Goal: Task Accomplishment & Management: Manage account settings

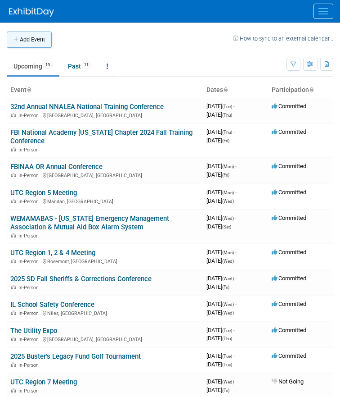
click at [31, 41] on button "Add Event" at bounding box center [29, 40] width 45 height 16
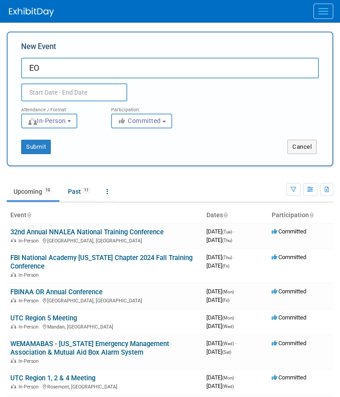
type input "E"
type input "M"
type input "E"
click at [180, 63] on input "MEUW Municipal Electric Utilities of WI" at bounding box center [170, 68] width 298 height 21
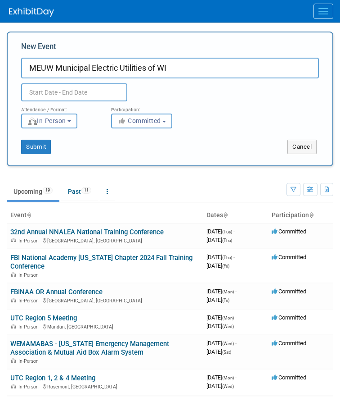
click at [180, 63] on input "MEUW Municipal Electric Utilities of WI" at bounding box center [170, 68] width 298 height 21
click at [172, 68] on input "MEUW Municipal Electric Utilities of WI" at bounding box center [170, 68] width 298 height 21
click at [189, 89] on div "Duplicate Event Warning" at bounding box center [170, 89] width 312 height 23
click at [180, 73] on input "MEUW Municipal Electric Utilities of WI" at bounding box center [170, 68] width 298 height 21
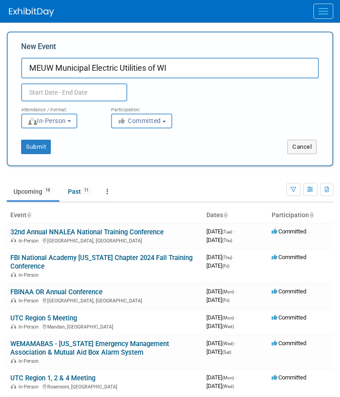
click at [180, 73] on input "MEUW Municipal Electric Utilities of WI" at bounding box center [170, 68] width 298 height 21
click at [192, 71] on input "MEUW Municipal Electric Utilities of WI" at bounding box center [170, 68] width 298 height 21
type input "MEUW Municipal Electric Utilities of WI - EOCE 2026"
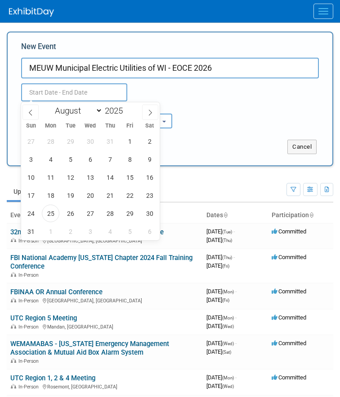
click at [100, 88] on input "text" at bounding box center [74, 92] width 106 height 18
click at [155, 118] on span at bounding box center [150, 111] width 16 height 15
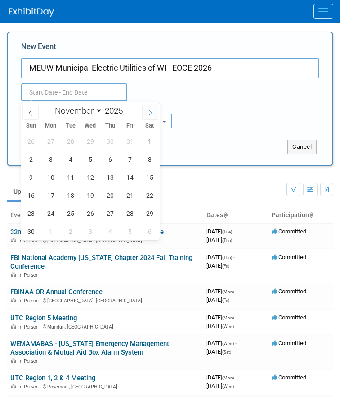
select select "11"
click at [155, 118] on span at bounding box center [150, 111] width 16 height 15
type input "2026"
select select "0"
click at [90, 179] on span "14" at bounding box center [90, 177] width 18 height 18
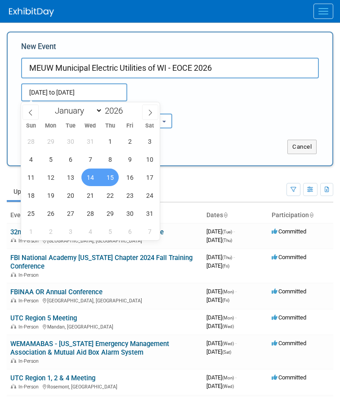
click at [110, 178] on span "15" at bounding box center [110, 177] width 18 height 18
type input "Jan 14, 2026 to Jan 15, 2026"
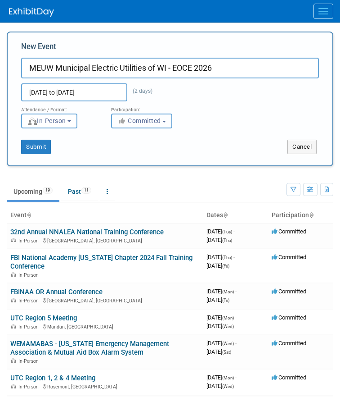
click at [142, 115] on button "Committed" at bounding box center [141, 120] width 61 height 15
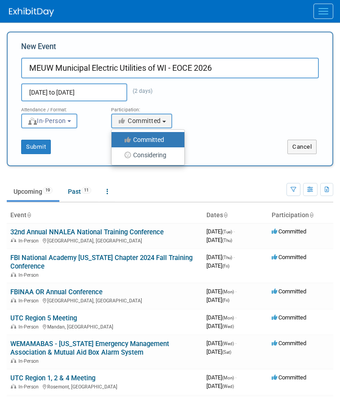
click at [145, 154] on label "Considering" at bounding box center [145, 155] width 59 height 12
click at [120, 154] on input "Considering" at bounding box center [117, 155] width 6 height 6
select select "2"
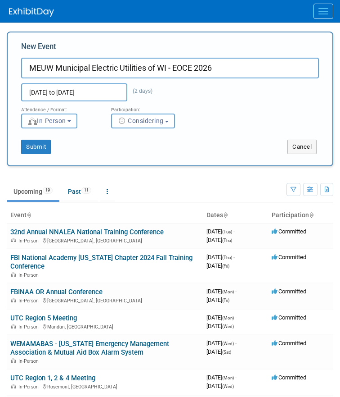
click at [145, 154] on div "New Event MEUW Municipal Electric Utilities of WI - EOCE 2026 Jan 14, 2026 to J…" at bounding box center [170, 99] width 327 height 135
click at [38, 150] on button "Submit" at bounding box center [36, 147] width 30 height 14
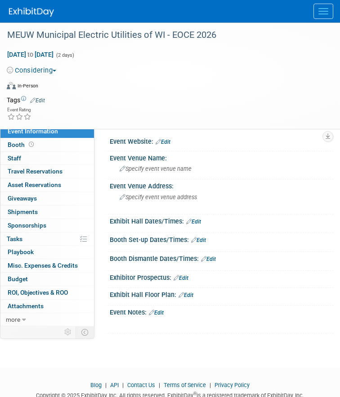
click at [167, 140] on link "Edit" at bounding box center [163, 142] width 15 height 6
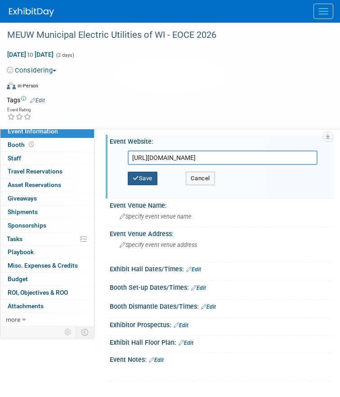
type input "https://www.meuw.org/expo26"
click at [150, 180] on button "Save" at bounding box center [143, 179] width 30 height 14
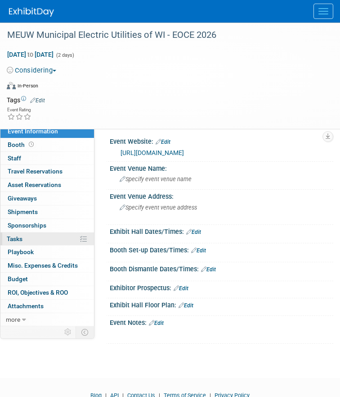
click at [33, 240] on link "0% Tasks 0%" at bounding box center [47, 238] width 94 height 13
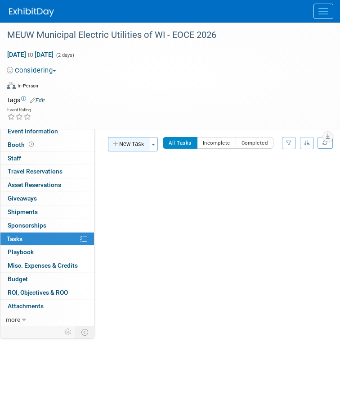
click at [128, 141] on button "New Task" at bounding box center [128, 144] width 41 height 14
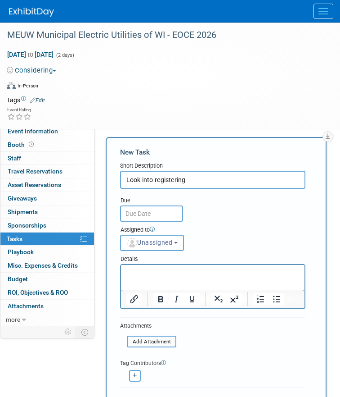
type input "Look into registering"
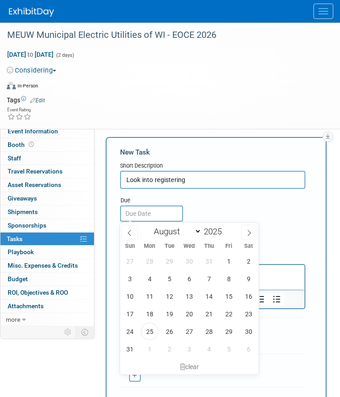
click at [150, 213] on input "text" at bounding box center [151, 213] width 63 height 16
click at [247, 231] on icon at bounding box center [249, 233] width 6 height 6
click at [132, 235] on icon at bounding box center [130, 233] width 6 height 6
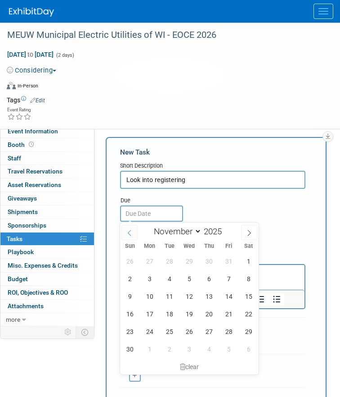
select select "9"
click at [149, 298] on span "13" at bounding box center [150, 296] width 18 height 18
type input "Oct 13, 2025"
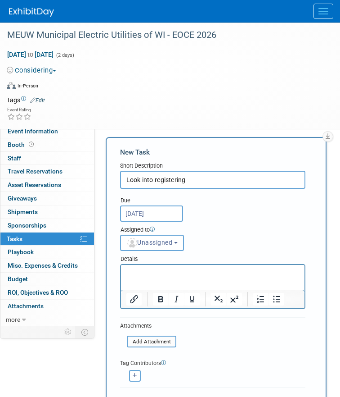
click at [236, 223] on div "Assigned to <img src="https://www.exhibitday.com/Images/Unassigned-User-Icon.pn…" at bounding box center [212, 236] width 199 height 29
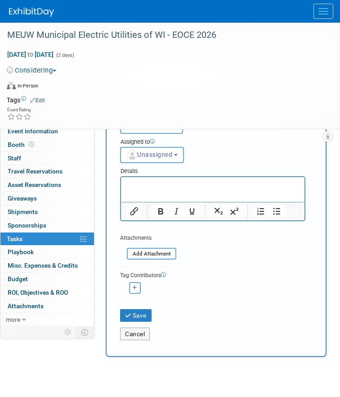
scroll to position [84, 0]
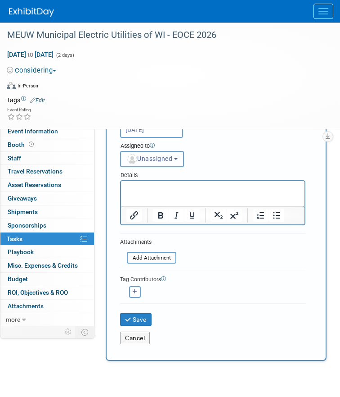
click at [150, 161] on span "Unassigned" at bounding box center [150, 158] width 46 height 7
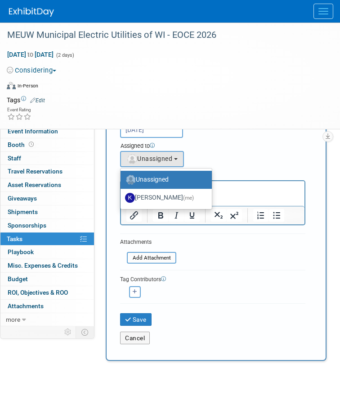
click at [145, 200] on label "Kayla Novak (me)" at bounding box center [164, 197] width 78 height 14
click at [122, 199] on input "Kayla Novak (me)" at bounding box center [119, 197] width 6 height 6
select select "3010db7d-870e-43c4-8fb8-0ef80b953965"
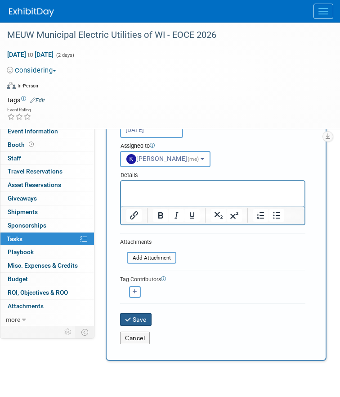
click at [134, 323] on button "Save" at bounding box center [136, 319] width 32 height 13
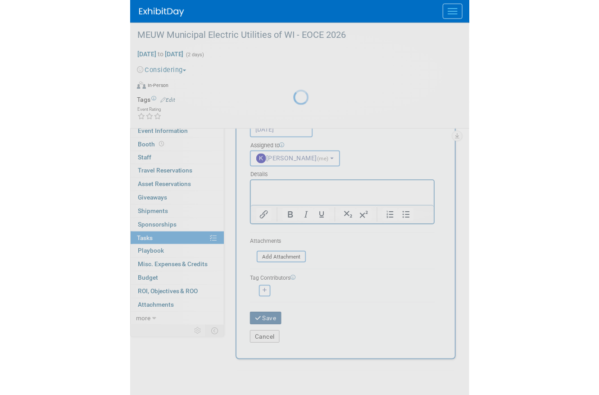
scroll to position [0, 0]
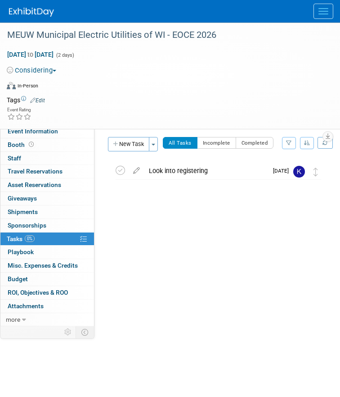
click at [191, 265] on div "Event Website: Edit https://www.meuw.org/expo26 https://www.meuw.org/expo26 Sav…" at bounding box center [214, 225] width 239 height 201
click at [148, 105] on div "Tags Edit" at bounding box center [165, 100] width 316 height 12
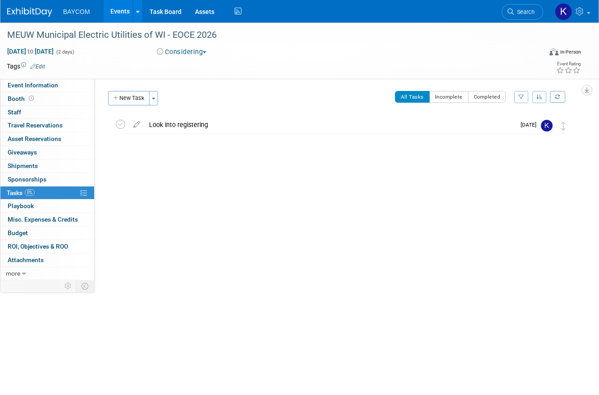
click at [124, 9] on link "Events" at bounding box center [120, 11] width 33 height 23
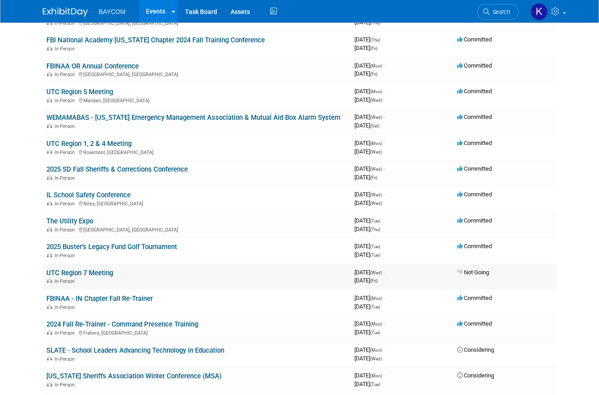
click at [279, 281] on div "In-Person" at bounding box center [196, 280] width 301 height 7
click at [103, 274] on link "UTC Region 7 Meeting" at bounding box center [79, 273] width 67 height 8
click at [95, 271] on link "UTC Region 7 Meeting" at bounding box center [79, 273] width 67 height 8
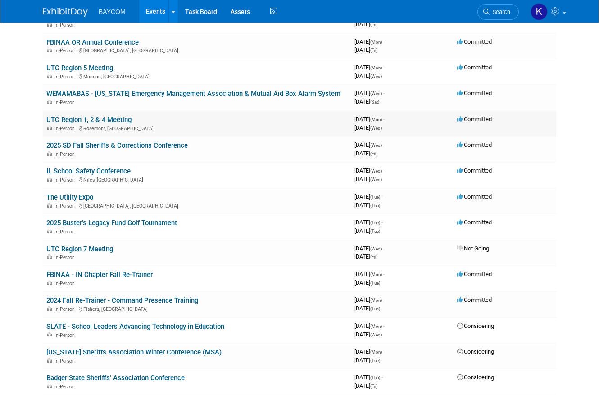
scroll to position [119, 0]
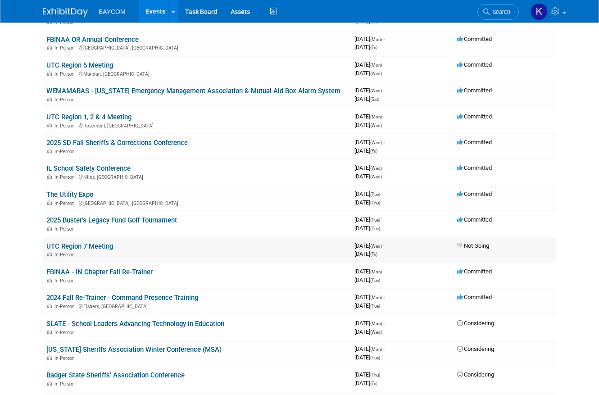
click at [99, 245] on link "UTC Region 7 Meeting" at bounding box center [79, 246] width 67 height 8
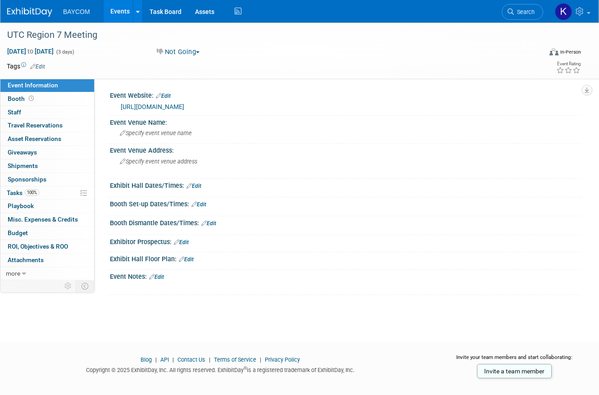
click at [570, 53] on div "In-Person" at bounding box center [570, 52] width 21 height 7
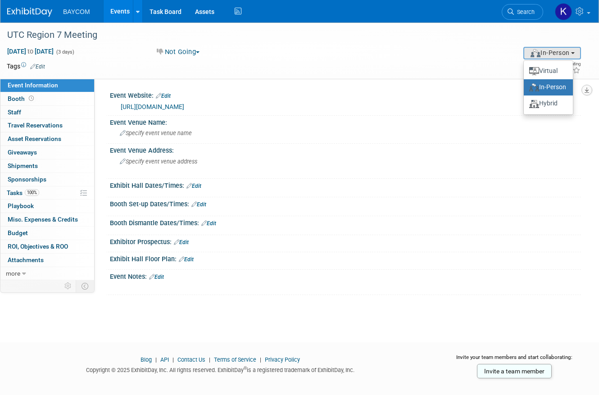
click at [587, 92] on icon "button" at bounding box center [586, 90] width 5 height 6
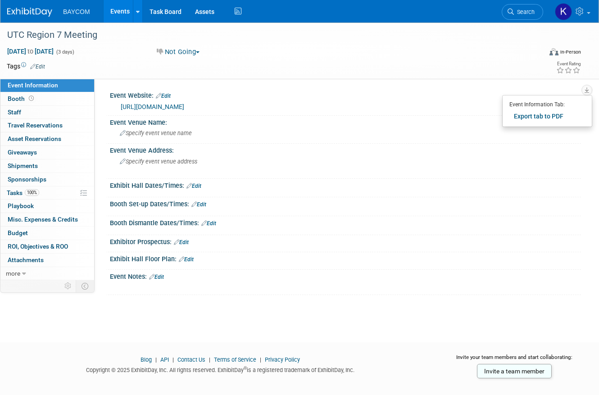
click at [362, 71] on div "Tags Edit" at bounding box center [245, 66] width 476 height 12
click at [68, 287] on icon at bounding box center [67, 286] width 7 height 7
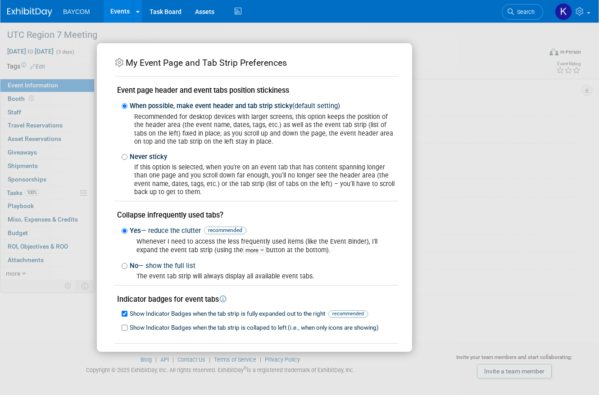
click at [49, 312] on div "My Event Page and Tab Strip Preferences Event page header and event tabs positi…" at bounding box center [299, 197] width 599 height 395
click at [548, 60] on div "My Event Page and Tab Strip Preferences Event page header and event tabs positi…" at bounding box center [299, 197] width 599 height 395
click at [482, 71] on div "My Event Page and Tab Strip Preferences Event page header and event tabs positi…" at bounding box center [299, 197] width 405 height 308
click at [405, 48] on div "My Event Page and Tab Strip Preferences Event page header and event tabs positi…" at bounding box center [254, 197] width 315 height 308
click at [332, 34] on div "My Event Page and Tab Strip Preferences Event page header and event tabs positi…" at bounding box center [299, 197] width 599 height 395
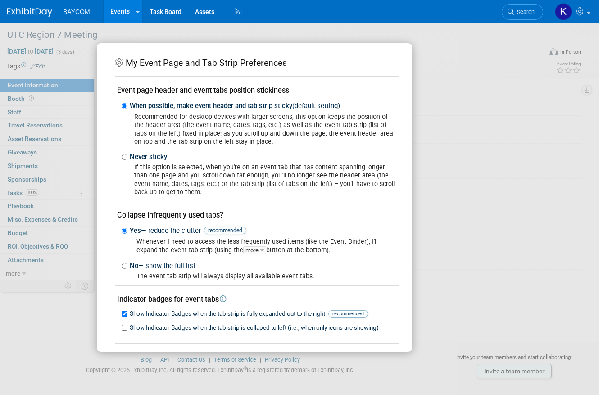
click at [40, 321] on div "My Event Page and Tab Strip Preferences Event page header and event tabs positi…" at bounding box center [299, 197] width 599 height 395
click at [58, 315] on div "My Event Page and Tab Strip Preferences Event page header and event tabs positi…" at bounding box center [299, 197] width 599 height 395
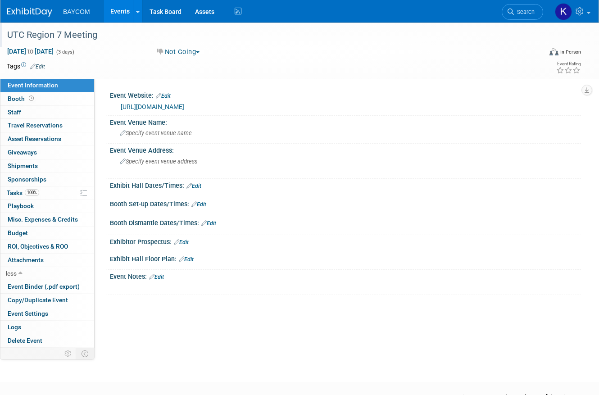
click at [104, 36] on div "UTC Region 7 Meeting" at bounding box center [268, 35] width 528 height 16
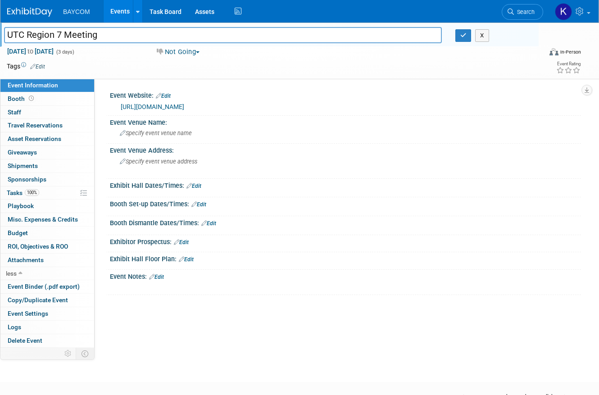
click at [104, 36] on input "UTC Region 7 Meeting" at bounding box center [223, 35] width 438 height 16
click at [342, 67] on td at bounding box center [264, 66] width 438 height 9
click at [320, 67] on td at bounding box center [264, 66] width 438 height 9
click at [461, 39] on button "button" at bounding box center [463, 35] width 16 height 13
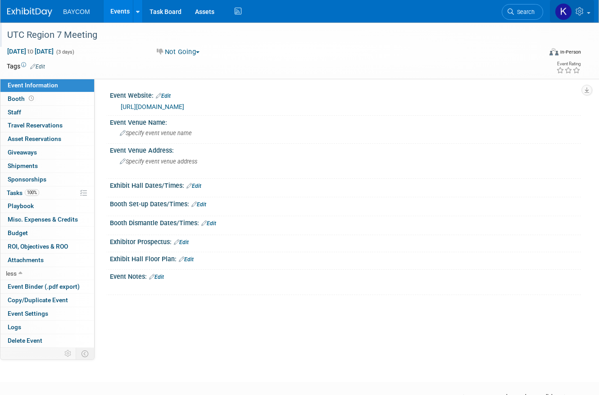
click at [586, 11] on link at bounding box center [572, 11] width 44 height 23
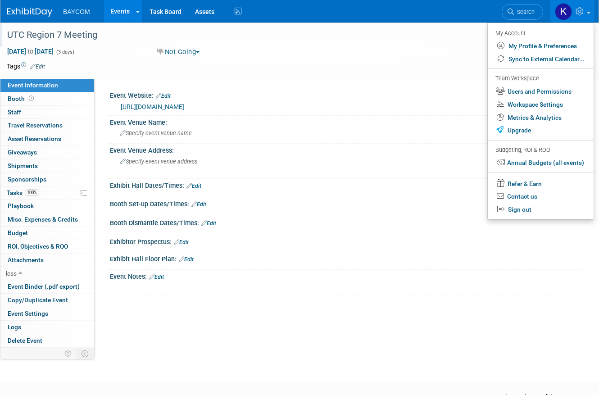
click at [328, 352] on div "UTC Region 7 Meeting Oct 22, 2025 to Oct 24, 2025 (3 days) Oct 22, 2025 to Oct …" at bounding box center [299, 194] width 599 height 343
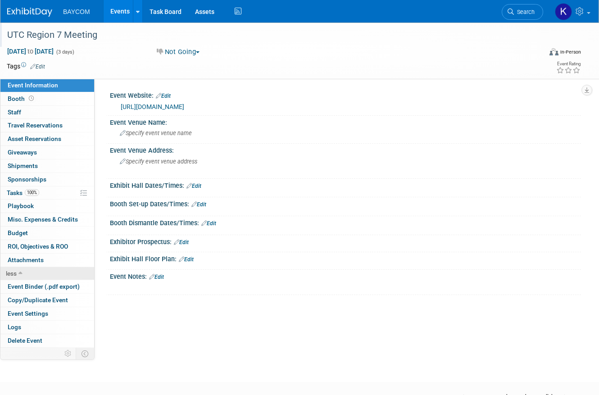
click at [20, 277] on link "less" at bounding box center [47, 273] width 94 height 13
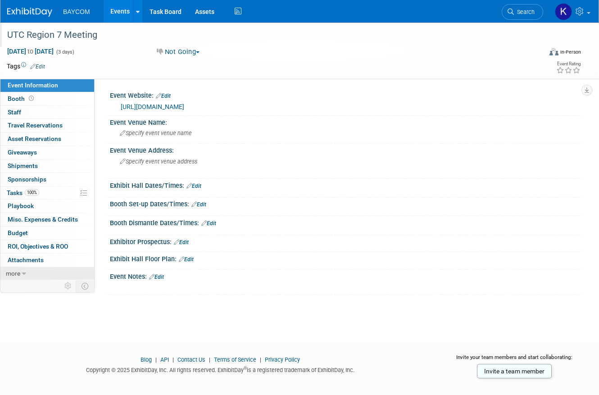
click at [20, 277] on link "more" at bounding box center [47, 273] width 94 height 13
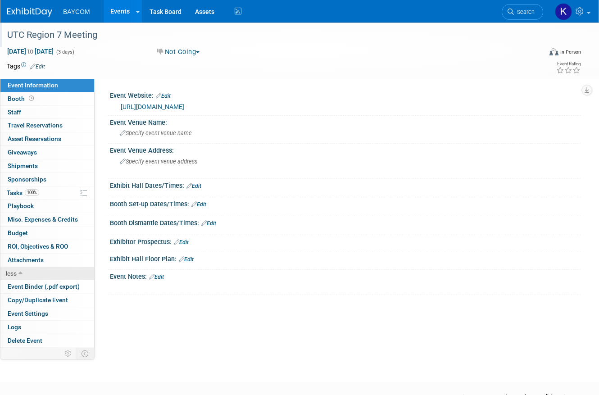
click at [21, 276] on link "less" at bounding box center [47, 273] width 94 height 13
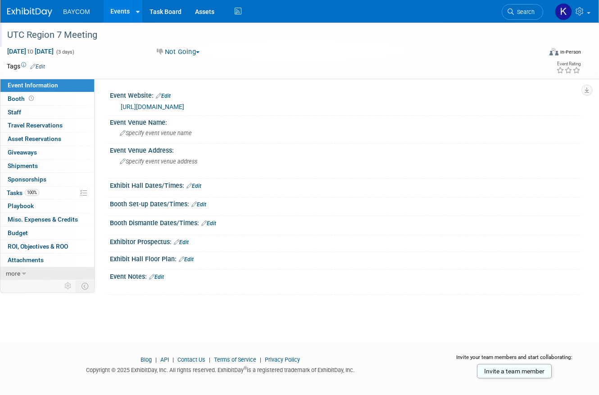
click at [21, 276] on link "more" at bounding box center [47, 273] width 94 height 13
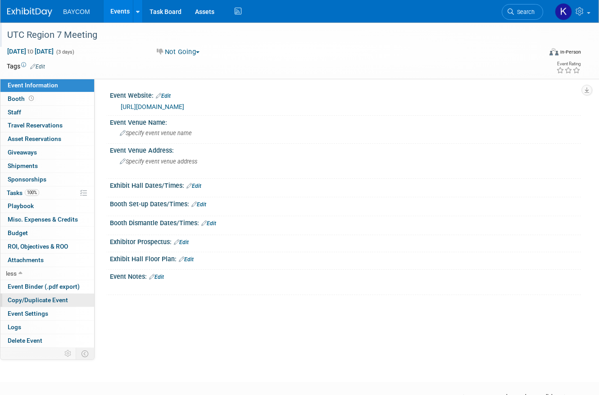
click at [48, 297] on span "Copy/Duplicate Event" at bounding box center [38, 299] width 60 height 7
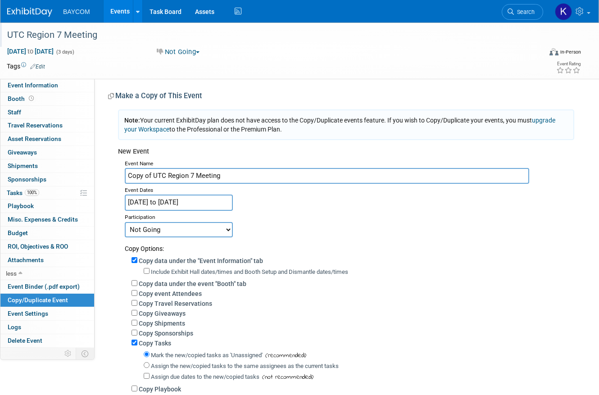
drag, startPoint x: 150, startPoint y: 178, endPoint x: 103, endPoint y: 178, distance: 47.7
click at [103, 178] on div "Event Website: Edit https://utc.org/region-7-meeting/ Event Venue Name: Specify…" at bounding box center [338, 263] width 486 height 369
type input "2026 UTC Region 7 Meeting"
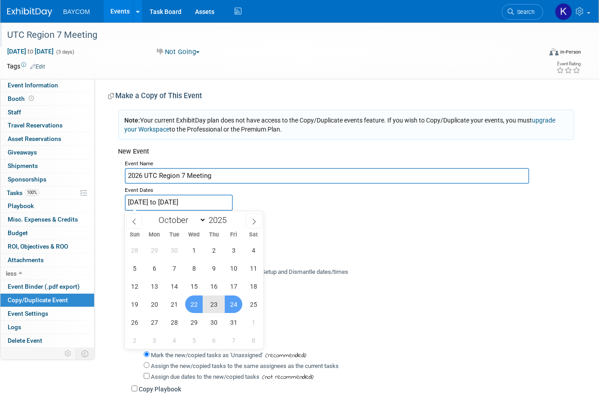
click at [151, 203] on input "Oct 22, 2025 to Oct 24, 2025" at bounding box center [179, 202] width 108 height 16
click at [272, 204] on div "Event Name 2026 UTC Region 7 Meeting Event Dates Oct 22, 2025 to Oct 24, 2025 D…" at bounding box center [346, 302] width 456 height 290
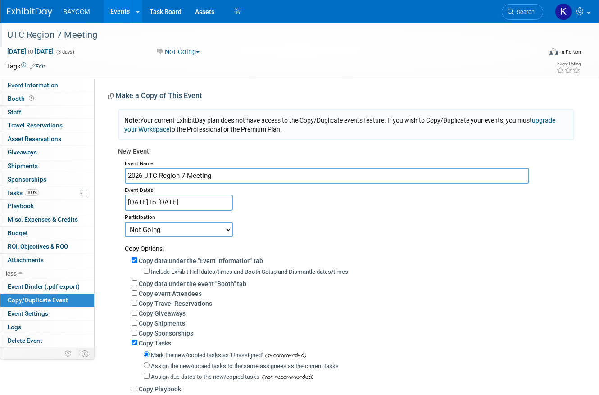
click at [211, 231] on select "Committed Considering Not Going" at bounding box center [179, 229] width 108 height 15
select select "2"
click at [125, 222] on select "Committed Considering Not Going" at bounding box center [179, 229] width 108 height 15
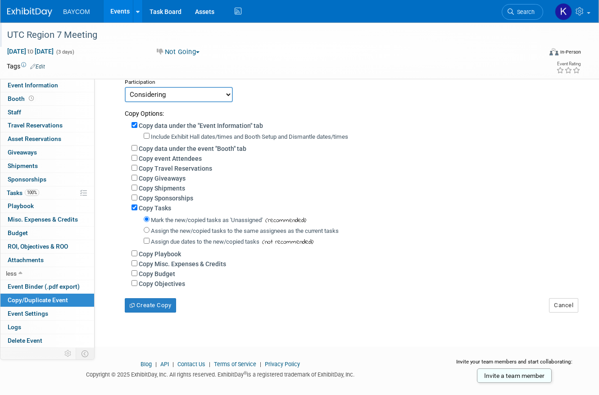
scroll to position [152, 0]
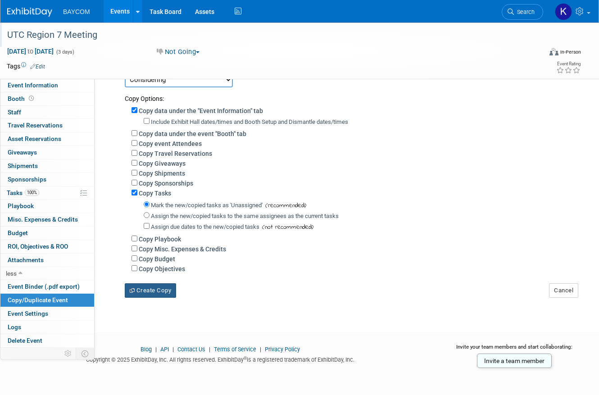
click at [162, 295] on button "Create Copy" at bounding box center [150, 290] width 51 height 14
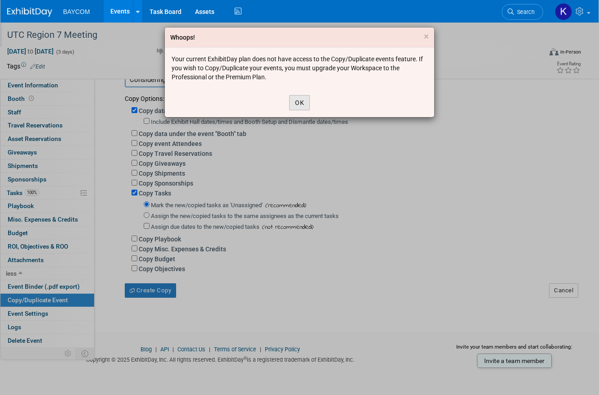
click at [297, 96] on button "OK" at bounding box center [299, 102] width 21 height 15
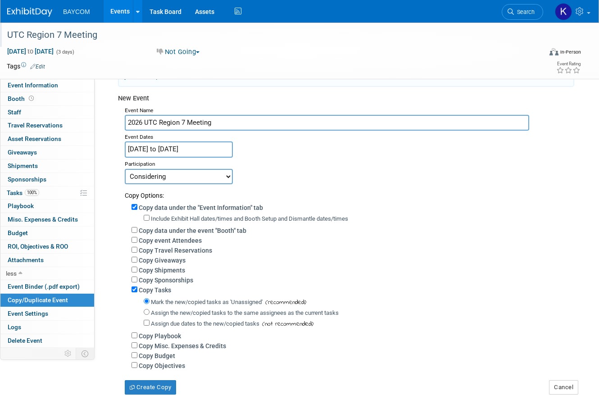
scroll to position [0, 0]
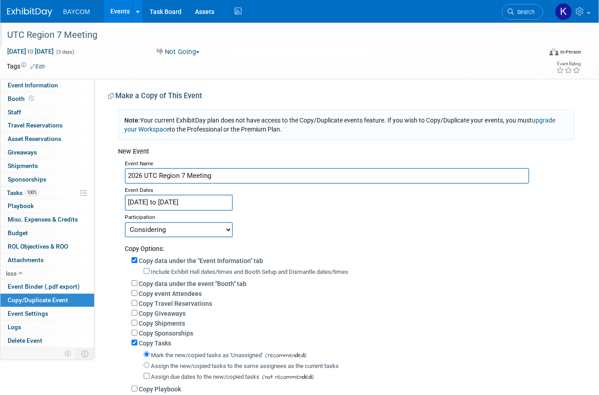
click at [189, 205] on input "Oct 22, 2025 to Oct 24, 2025" at bounding box center [179, 202] width 108 height 16
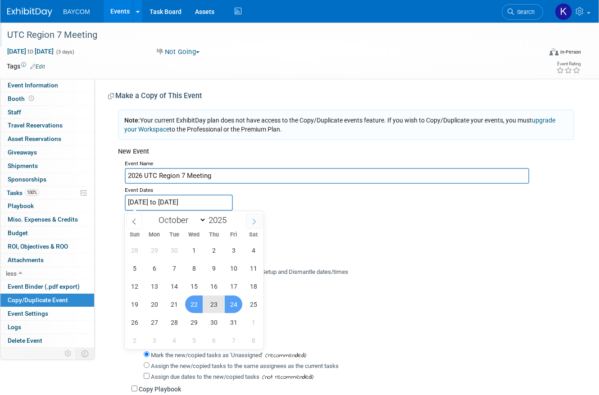
click at [251, 220] on icon at bounding box center [254, 221] width 6 height 6
select select "11"
click at [251, 220] on icon at bounding box center [254, 221] width 6 height 6
type input "2026"
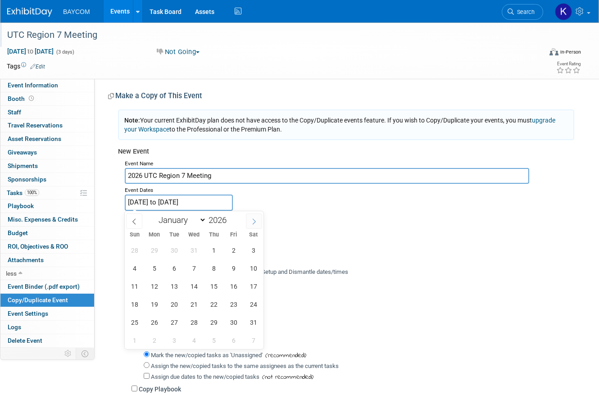
click at [251, 220] on icon at bounding box center [254, 221] width 6 height 6
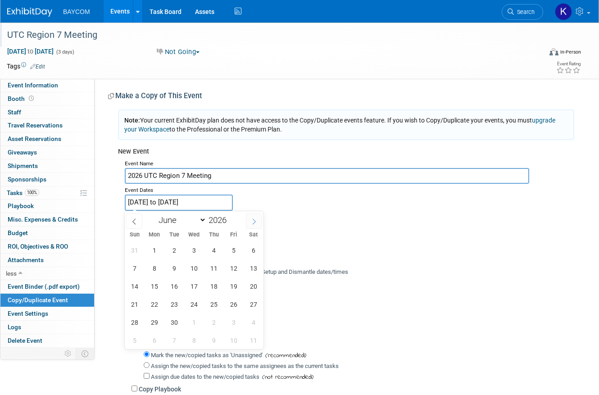
click at [251, 220] on icon at bounding box center [254, 221] width 6 height 6
select select "9"
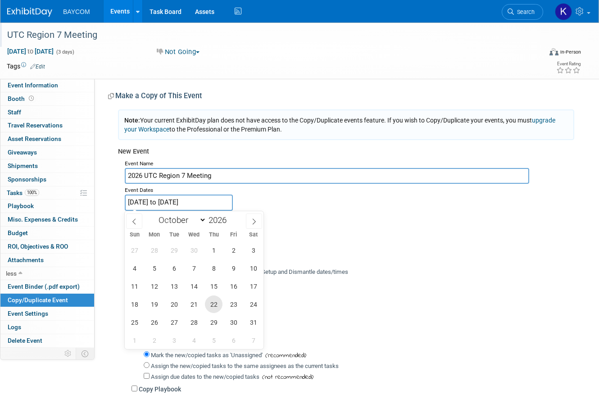
click at [208, 301] on span "22" at bounding box center [214, 304] width 18 height 18
click at [192, 305] on span "21" at bounding box center [194, 304] width 18 height 18
type input "Oct 21, 2026 to Oct 22, 2026"
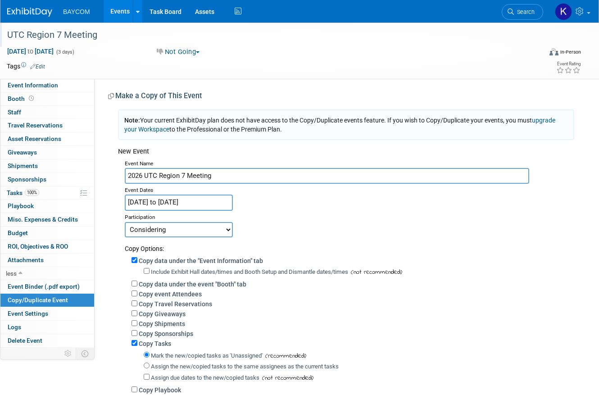
click at [295, 215] on div "Participation" at bounding box center [349, 216] width 449 height 11
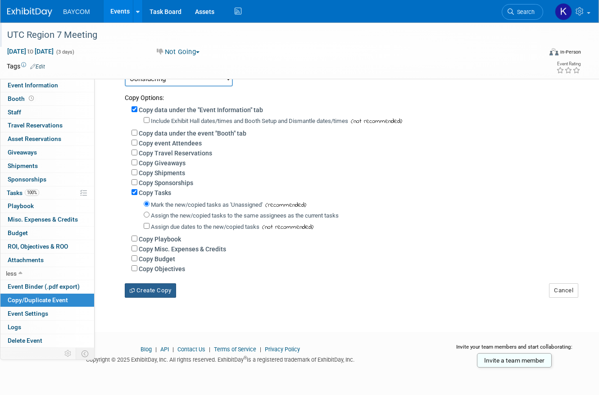
click at [142, 291] on button "Create Copy" at bounding box center [150, 290] width 51 height 14
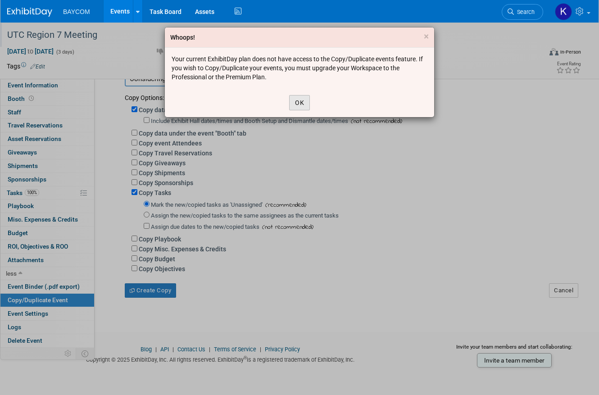
click at [291, 107] on button "OK" at bounding box center [299, 102] width 21 height 15
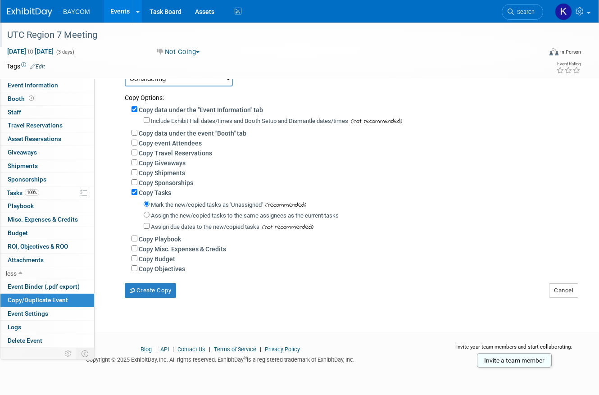
scroll to position [0, 0]
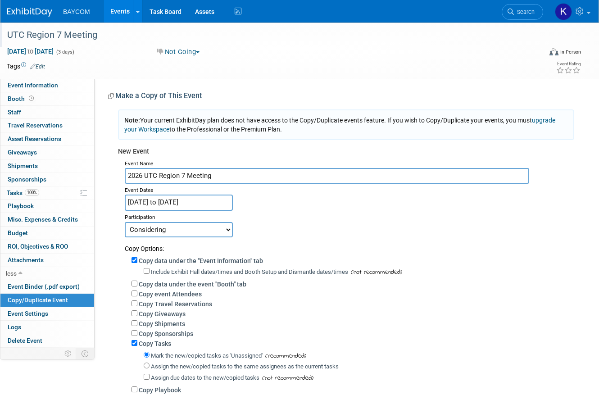
click at [77, 15] on span "BAYCOM" at bounding box center [76, 11] width 27 height 7
click at [113, 11] on link "Events" at bounding box center [120, 11] width 33 height 23
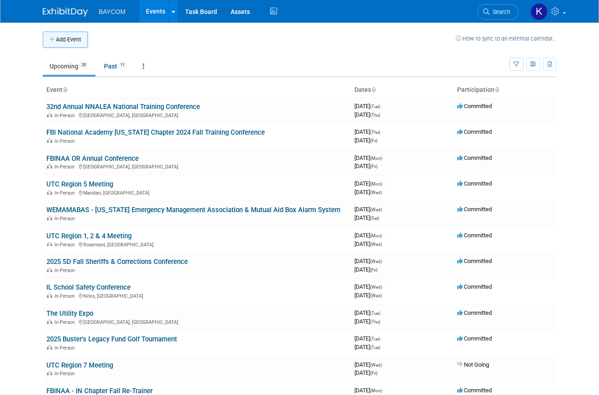
click at [69, 38] on button "Add Event" at bounding box center [65, 40] width 45 height 16
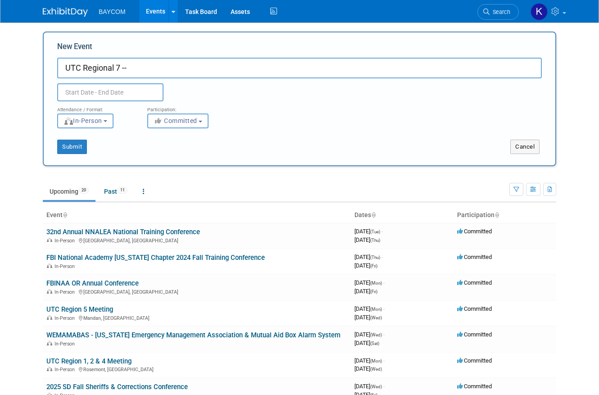
click at [65, 67] on input "UTC Regional 7 --" at bounding box center [299, 68] width 484 height 21
click at [158, 68] on input "2026 UTC Regional 7 --" at bounding box center [299, 68] width 484 height 21
type input "2026 UTC Regional 7 MTG"
click at [123, 96] on input "text" at bounding box center [110, 92] width 106 height 18
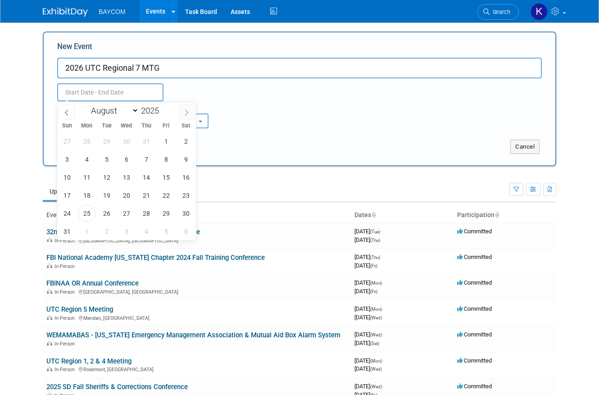
click at [187, 113] on icon at bounding box center [186, 112] width 6 height 6
select select "11"
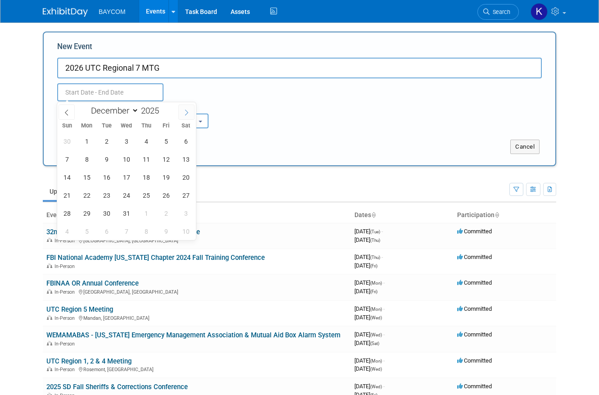
click at [187, 113] on icon at bounding box center [186, 112] width 6 height 6
type input "2026"
click at [187, 113] on icon at bounding box center [186, 112] width 6 height 6
click at [65, 111] on icon at bounding box center [66, 112] width 6 height 6
click at [188, 113] on icon at bounding box center [186, 112] width 6 height 6
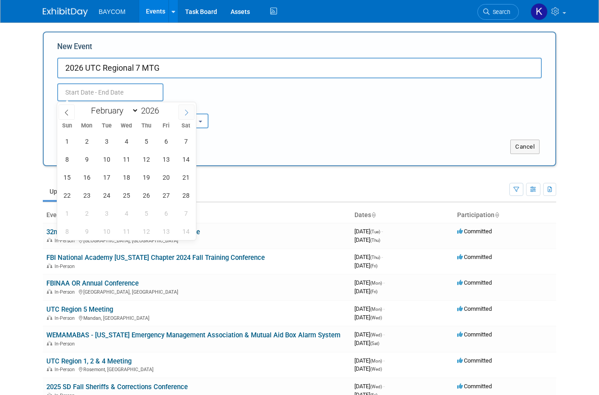
click at [188, 112] on icon at bounding box center [186, 112] width 3 height 6
click at [186, 111] on icon at bounding box center [186, 112] width 3 height 6
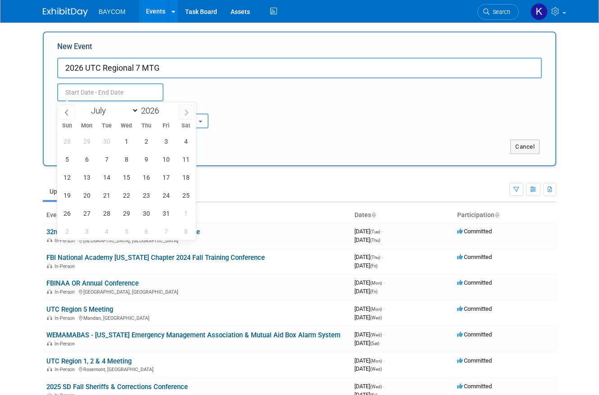
click at [186, 111] on icon at bounding box center [186, 112] width 3 height 6
click at [66, 112] on icon at bounding box center [66, 112] width 6 height 6
click at [183, 115] on icon at bounding box center [186, 112] width 6 height 6
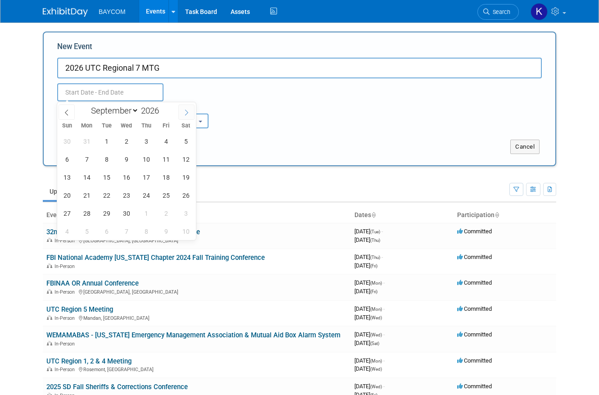
select select "9"
click at [122, 179] on span "14" at bounding box center [127, 177] width 18 height 18
click at [147, 176] on span "15" at bounding box center [146, 177] width 18 height 18
type input "[DATE] to [DATE]"
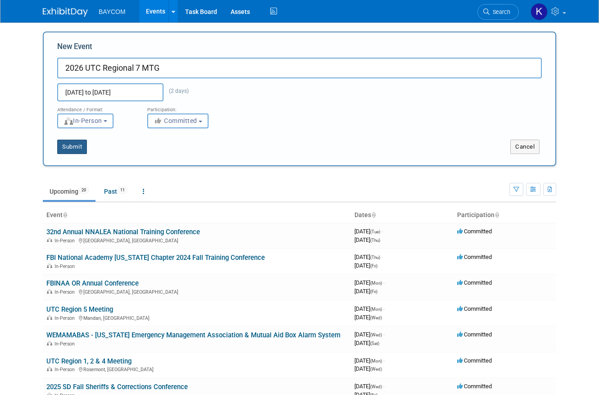
click at [69, 146] on button "Submit" at bounding box center [72, 147] width 30 height 14
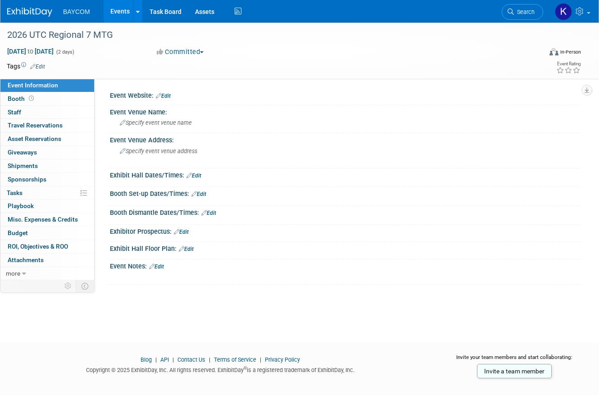
click at [177, 51] on button "Committed" at bounding box center [181, 51] width 54 height 9
click at [177, 76] on link "Considering" at bounding box center [189, 79] width 71 height 13
click at [30, 190] on link "0% Tasks 0%" at bounding box center [47, 192] width 94 height 13
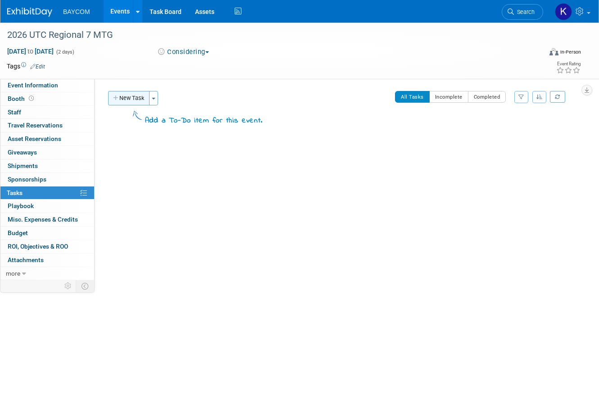
click at [134, 99] on button "New Task" at bounding box center [128, 98] width 41 height 14
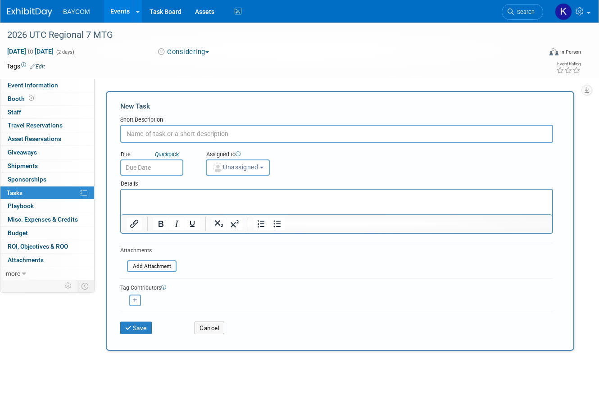
click at [137, 131] on input "text" at bounding box center [336, 134] width 433 height 18
click at [140, 134] on input "text" at bounding box center [336, 134] width 433 height 18
type input "f"
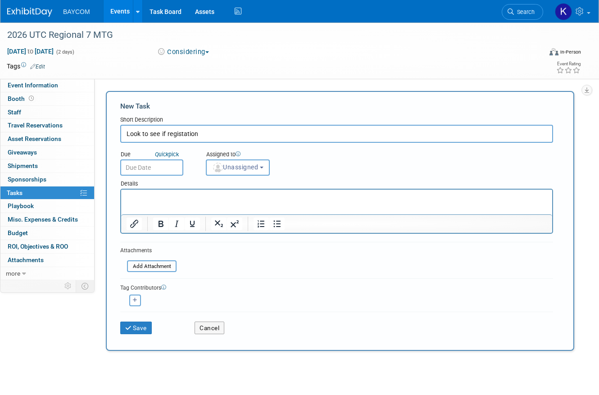
click at [175, 134] on input "Look to see if registation" at bounding box center [336, 134] width 433 height 18
click at [241, 137] on input "Look to see if registration" at bounding box center [336, 134] width 433 height 18
click at [215, 137] on input "Look to see if registration" at bounding box center [336, 134] width 433 height 18
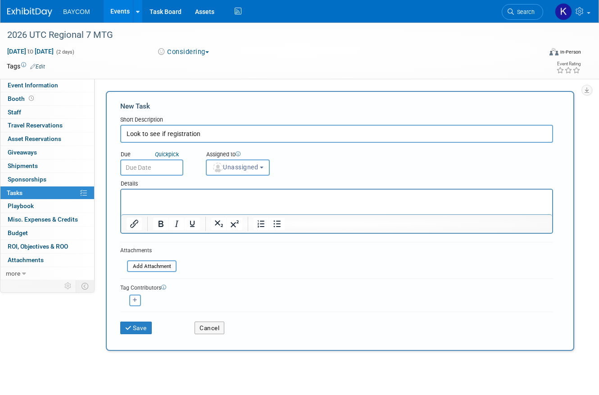
click at [215, 137] on input "Look to see if registration" at bounding box center [336, 134] width 433 height 18
click at [210, 137] on input "Look to see if registration" at bounding box center [336, 134] width 433 height 18
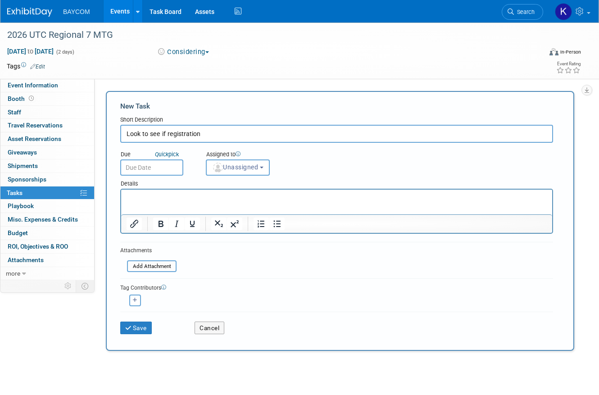
click at [223, 134] on input "Look to see if registration" at bounding box center [336, 134] width 433 height 18
click at [198, 135] on input "Look to see if registration" at bounding box center [336, 134] width 433 height 18
type input "Look to see if registration is open"
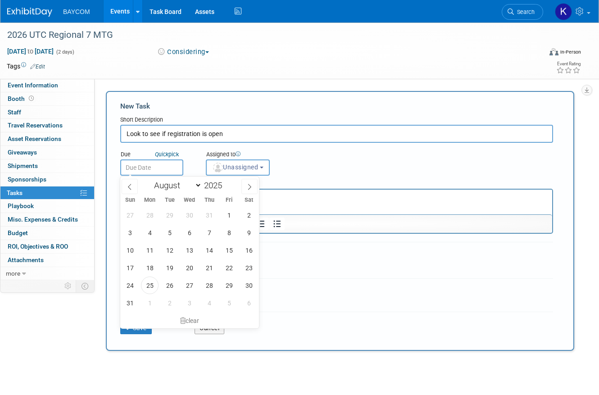
click at [141, 169] on input "text" at bounding box center [151, 167] width 63 height 16
click at [246, 183] on span at bounding box center [249, 186] width 16 height 15
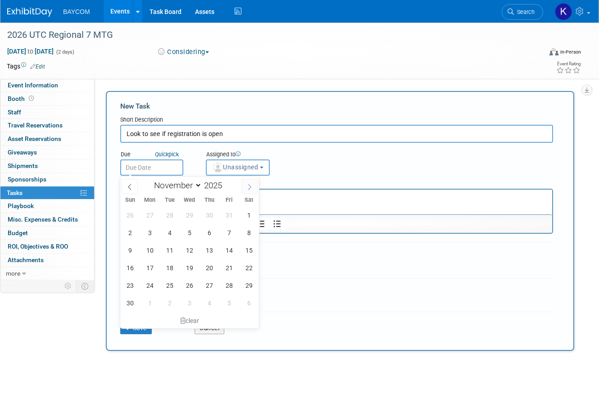
select select "11"
click at [246, 183] on span at bounding box center [249, 186] width 16 height 15
type input "2026"
click at [246, 183] on span at bounding box center [249, 186] width 16 height 15
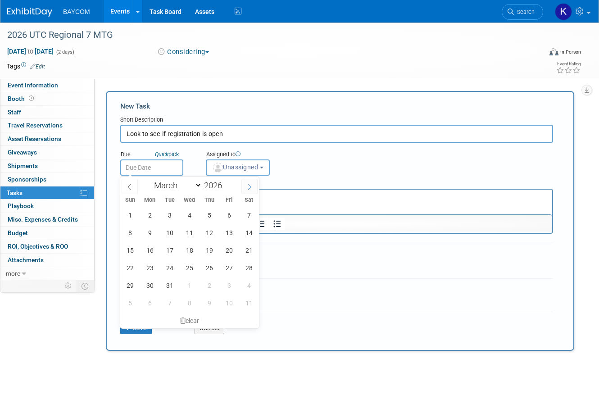
click at [246, 183] on span at bounding box center [249, 186] width 16 height 15
click at [257, 182] on span at bounding box center [249, 186] width 16 height 15
click at [250, 189] on icon at bounding box center [249, 187] width 6 height 6
select select "5"
click at [154, 251] on span "15" at bounding box center [150, 250] width 18 height 18
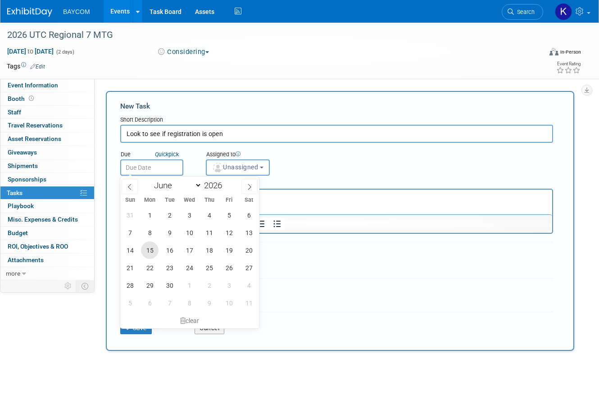
type input "Jun 15, 2026"
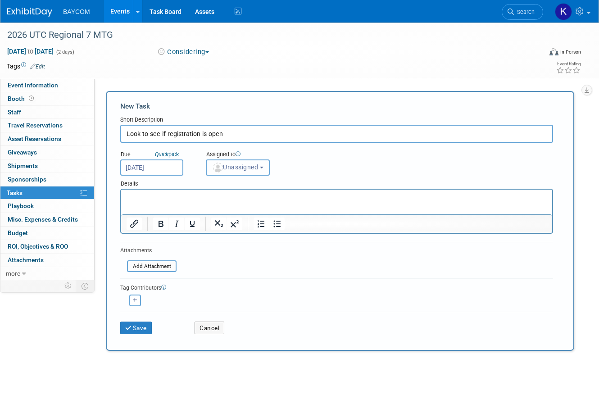
click at [247, 169] on span "Unassigned" at bounding box center [235, 166] width 46 height 7
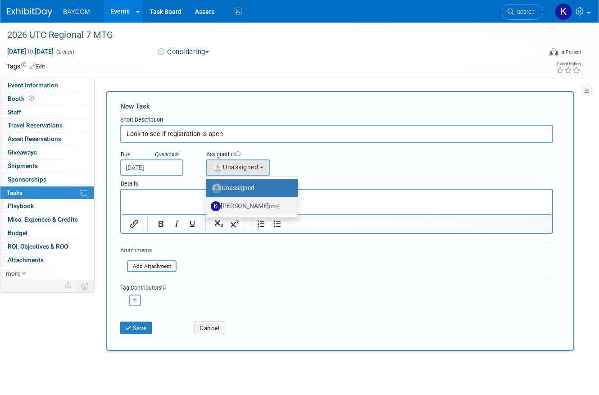
click at [243, 208] on label "[PERSON_NAME] (me)" at bounding box center [250, 206] width 78 height 14
click at [208, 208] on input "[PERSON_NAME] (me)" at bounding box center [205, 205] width 6 height 6
select select "3010db7d-870e-43c4-8fb8-0ef80b953965"
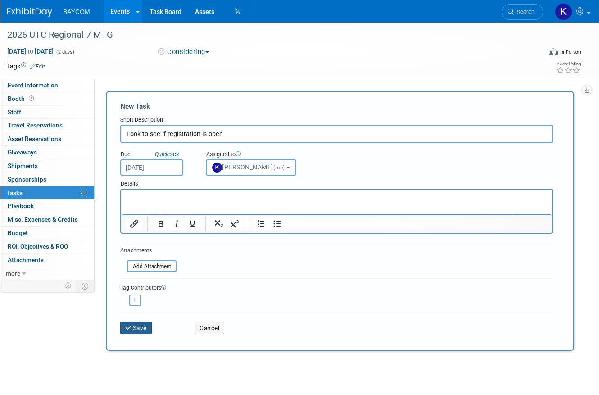
click at [140, 328] on button "Save" at bounding box center [136, 327] width 32 height 13
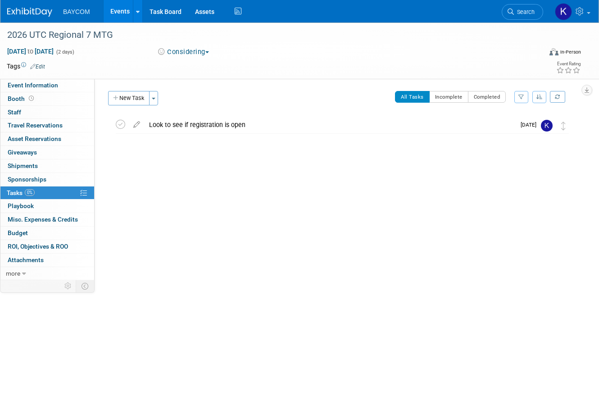
click at [120, 4] on link "Events" at bounding box center [120, 11] width 33 height 23
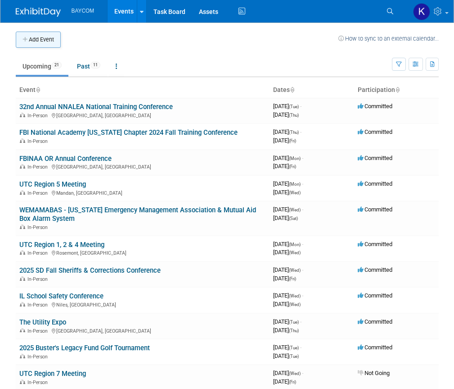
click at [40, 41] on button "Add Event" at bounding box center [38, 40] width 45 height 16
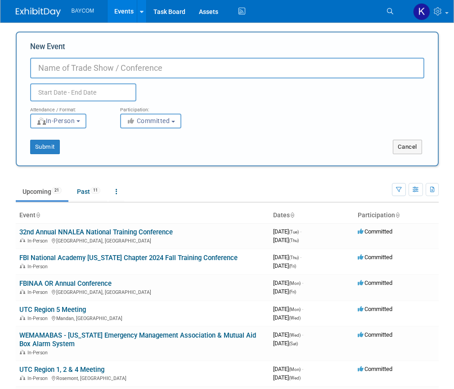
click at [88, 69] on input "New Event" at bounding box center [227, 68] width 394 height 21
paste input "SLATE: [US_STATE]’s Comprehensive Educational Technology Convention"
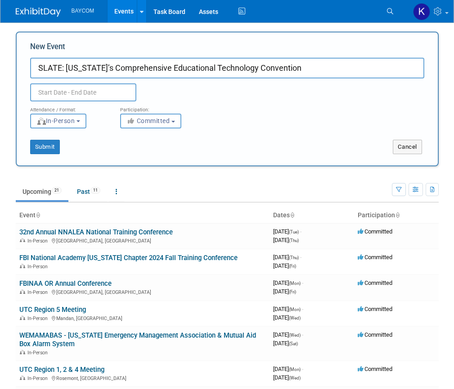
type input "SLATE: [US_STATE]’s Comprehensive Educational Technology Convention"
click at [96, 92] on input "text" at bounding box center [83, 92] width 106 height 18
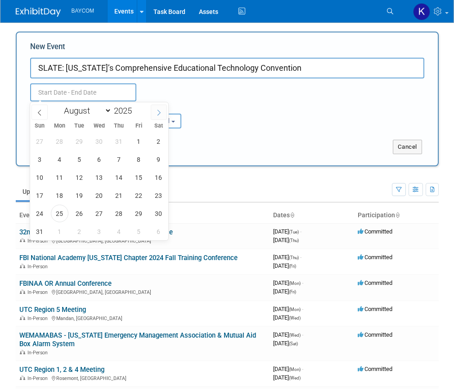
click at [156, 114] on icon at bounding box center [159, 112] width 6 height 6
select select "11"
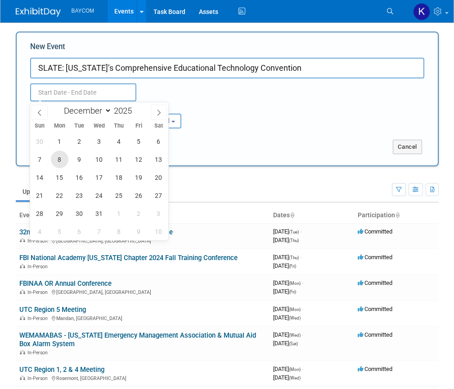
click at [61, 158] on span "8" at bounding box center [60, 159] width 18 height 18
click at [100, 158] on span "10" at bounding box center [99, 159] width 18 height 18
type input "[DATE] to [DATE]"
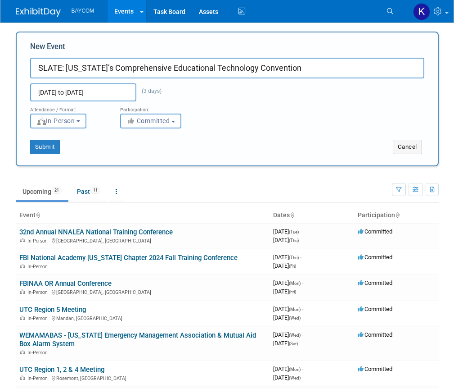
click at [221, 118] on div "Attendance / Format: <img src="https://www.exhibitday.com/Images/Format-InPerso…" at bounding box center [227, 114] width 408 height 27
click at [153, 125] on button "Committed" at bounding box center [150, 120] width 61 height 15
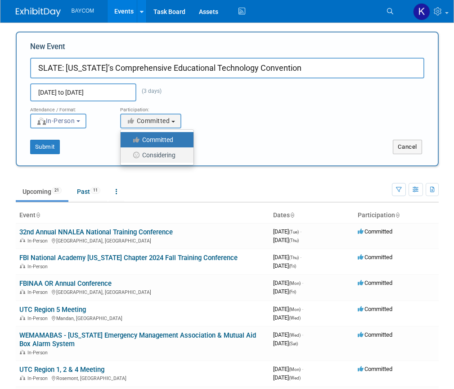
click at [151, 157] on label "Considering" at bounding box center [154, 155] width 59 height 12
click at [129, 157] on input "Considering" at bounding box center [126, 155] width 6 height 6
select select "2"
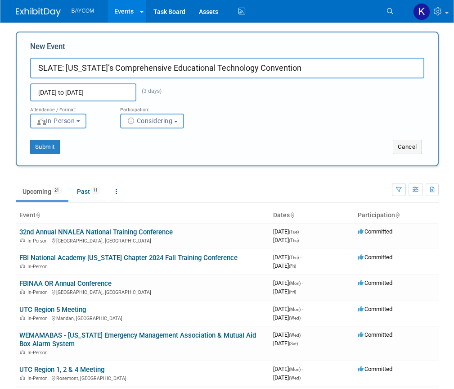
click at [127, 154] on div "Submit" at bounding box center [105, 147] width 176 height 14
click at [51, 147] on button "Submit" at bounding box center [45, 147] width 30 height 14
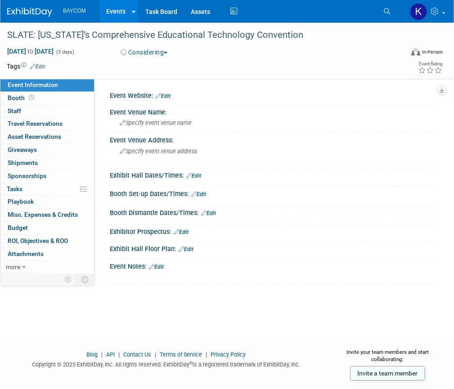
click at [165, 97] on link "Edit" at bounding box center [163, 96] width 15 height 6
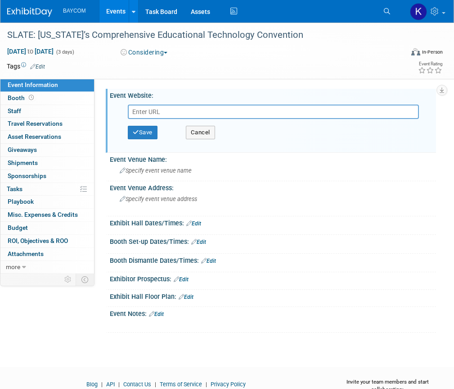
paste input "[URL][DOMAIN_NAME]"
type input "[URL][DOMAIN_NAME]"
click at [147, 134] on button "Save" at bounding box center [143, 133] width 30 height 14
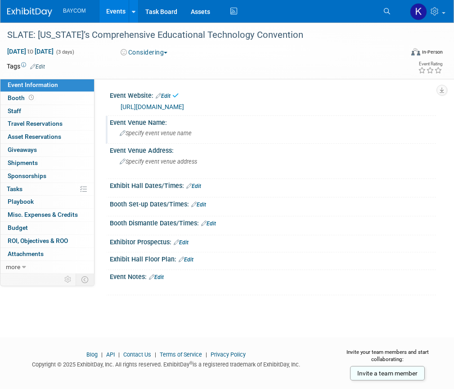
click at [139, 134] on span "Specify event venue name" at bounding box center [156, 133] width 72 height 7
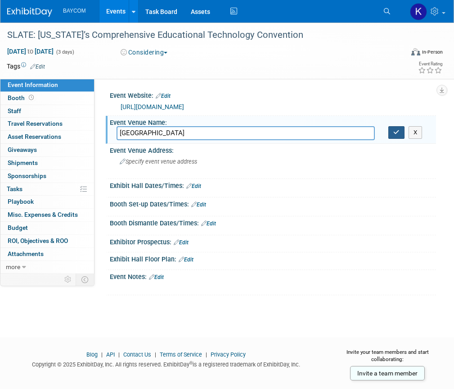
type input "[GEOGRAPHIC_DATA]"
click at [398, 131] on icon "button" at bounding box center [396, 132] width 6 height 6
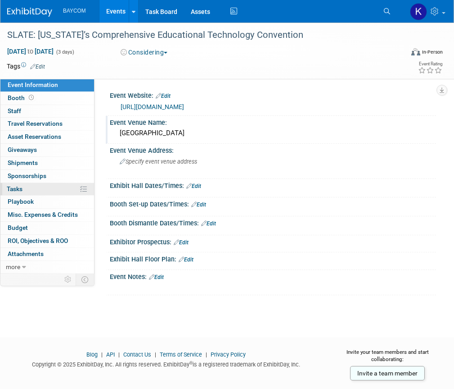
click at [20, 191] on span "Tasks 0%" at bounding box center [15, 188] width 16 height 7
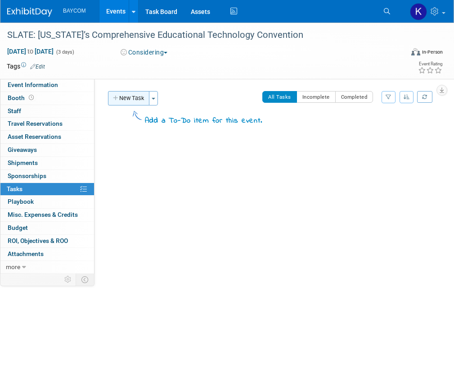
click at [129, 99] on button "New Task" at bounding box center [128, 98] width 41 height 14
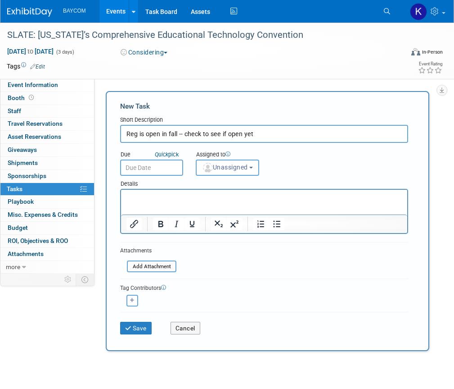
type input "Reg is open in fall -- check to see if open yet"
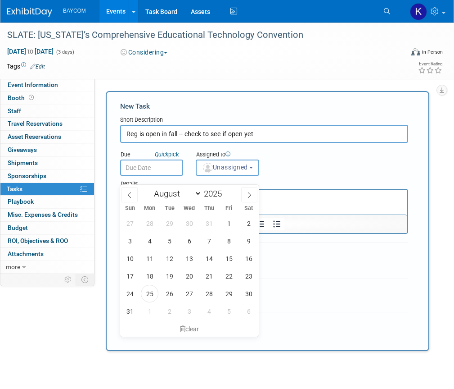
click at [149, 176] on input "text" at bounding box center [151, 167] width 63 height 16
click at [244, 192] on span at bounding box center [249, 194] width 16 height 15
select select "8"
click at [171, 294] on span "30" at bounding box center [170, 294] width 18 height 18
type input "Sep 30, 2025"
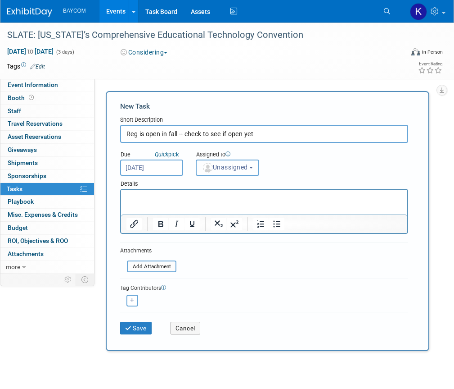
click at [215, 167] on span "Unassigned" at bounding box center [225, 166] width 46 height 7
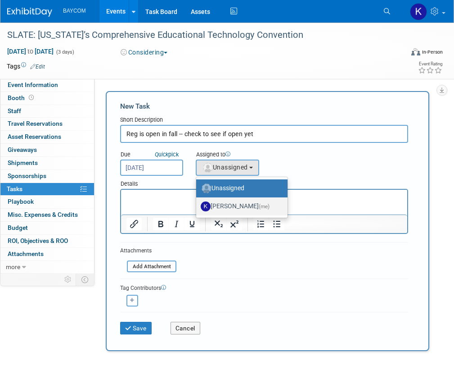
click at [222, 206] on label "[PERSON_NAME] (me)" at bounding box center [240, 206] width 78 height 14
click at [198, 206] on input "[PERSON_NAME] (me)" at bounding box center [195, 205] width 6 height 6
select select "3010db7d-870e-43c4-8fb8-0ef80b953965"
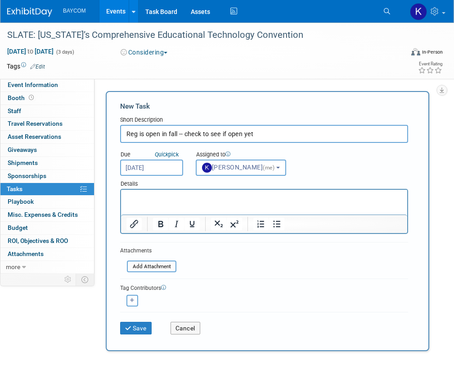
click at [185, 202] on html at bounding box center [264, 196] width 286 height 13
paste body "Rich Text Area. Press ALT-0 for help."
click at [144, 334] on button "Save" at bounding box center [136, 327] width 32 height 13
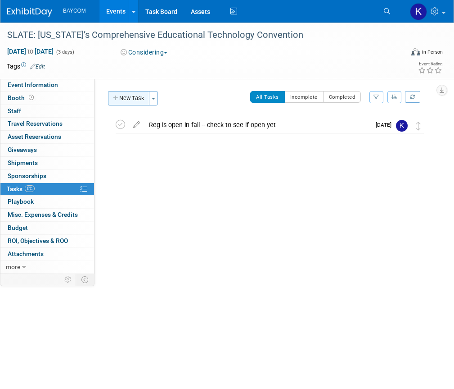
click at [124, 99] on button "New Task" at bounding box center [128, 98] width 41 height 14
select select "7"
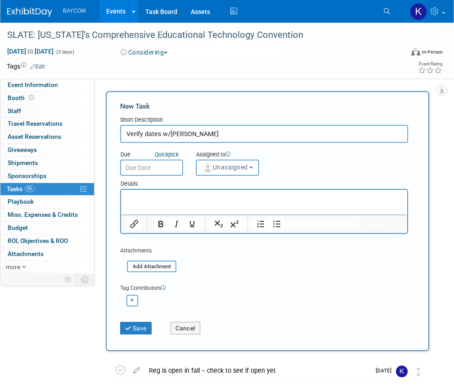
type input "Verify dates w/Ron"
click at [166, 181] on body "BAYCOM Events Add Event Bulk Upload Events Shareable Event Boards Recently View…" at bounding box center [227, 194] width 454 height 389
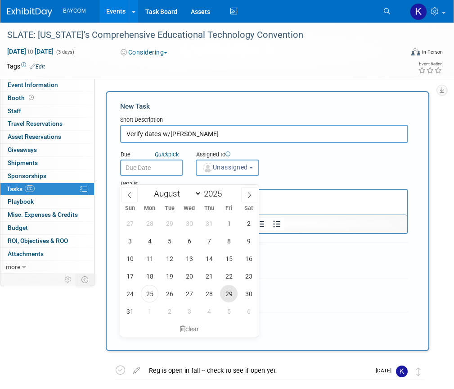
click at [235, 291] on span "29" at bounding box center [229, 294] width 18 height 18
type input "Aug 29, 2025"
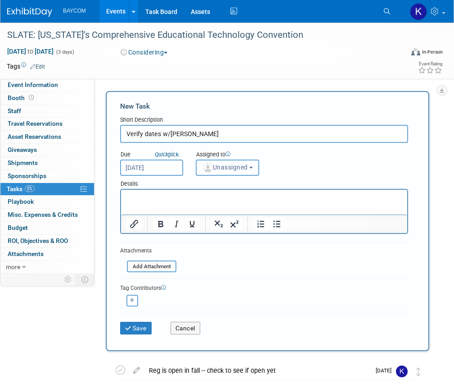
click at [226, 169] on span "Unassigned" at bounding box center [225, 166] width 46 height 7
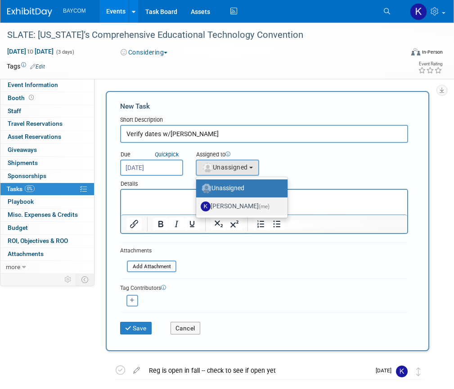
click at [229, 204] on label "[PERSON_NAME] (me)" at bounding box center [240, 206] width 78 height 14
click at [198, 204] on input "[PERSON_NAME] (me)" at bounding box center [195, 205] width 6 height 6
select select "3010db7d-870e-43c4-8fb8-0ef80b953965"
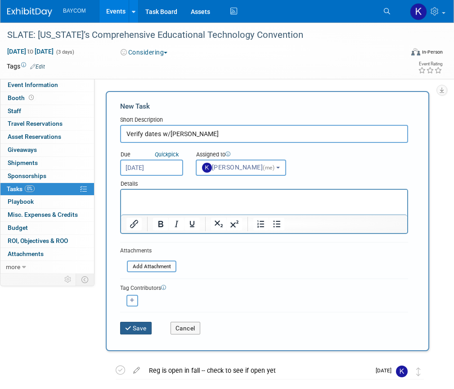
click at [142, 334] on button "Save" at bounding box center [136, 327] width 32 height 13
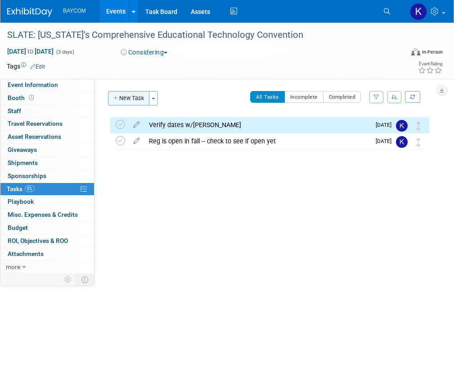
click at [129, 98] on button "New Task" at bounding box center [128, 98] width 41 height 14
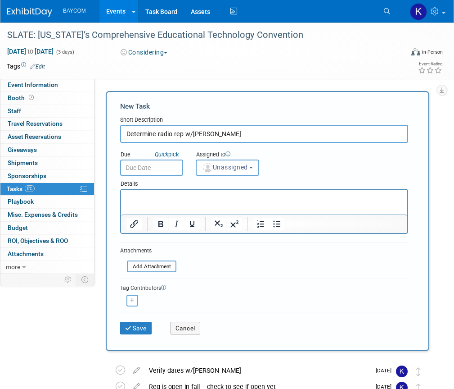
type input "Determine radio rep w/Eric"
click at [155, 176] on input "text" at bounding box center [151, 167] width 63 height 16
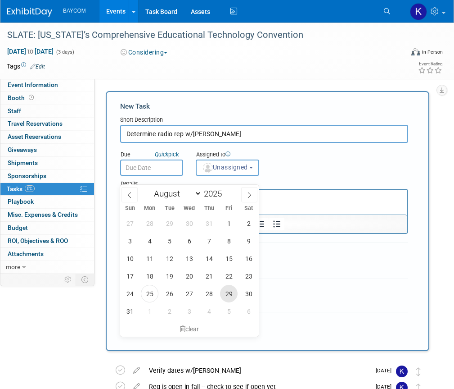
click at [227, 290] on span "29" at bounding box center [229, 294] width 18 height 18
type input "Aug 29, 2025"
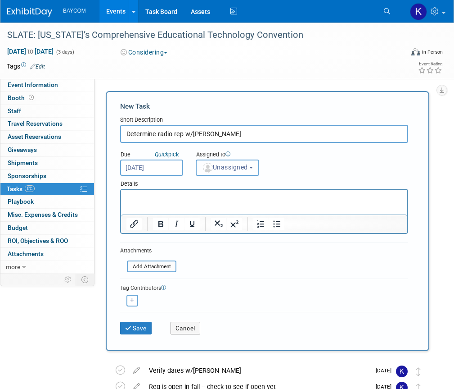
click at [214, 164] on span "Unassigned" at bounding box center [225, 166] width 46 height 7
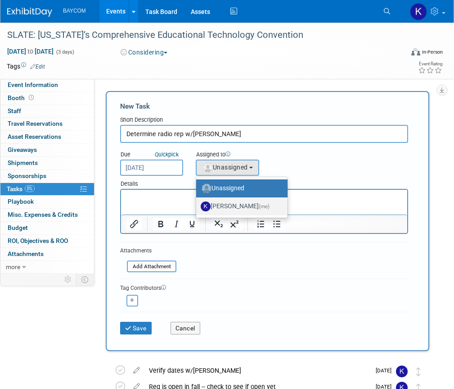
click at [217, 204] on label "[PERSON_NAME] (me)" at bounding box center [240, 206] width 78 height 14
click at [198, 204] on input "[PERSON_NAME] (me)" at bounding box center [195, 205] width 6 height 6
select select "3010db7d-870e-43c4-8fb8-0ef80b953965"
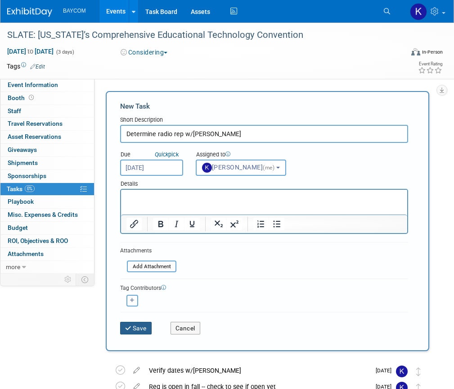
click at [144, 334] on button "Save" at bounding box center [136, 327] width 32 height 13
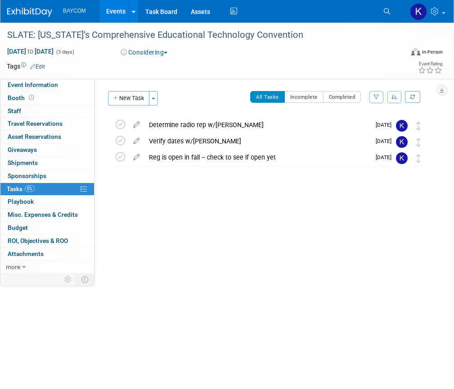
click at [114, 16] on link "Events" at bounding box center [115, 11] width 33 height 23
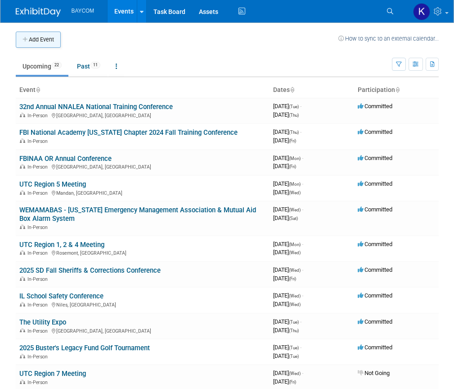
click at [42, 39] on button "Add Event" at bounding box center [38, 40] width 45 height 16
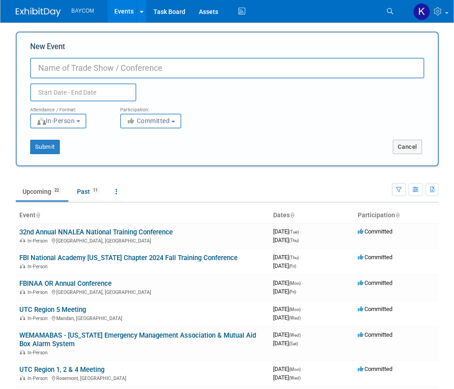
click at [60, 68] on input "New Event" at bounding box center [227, 68] width 394 height 21
paste input "2025 ND & SD Sheriffs Conference"
type input "2025 ND & SD Sheriffs Conference"
click at [105, 83] on input "text" at bounding box center [83, 92] width 106 height 18
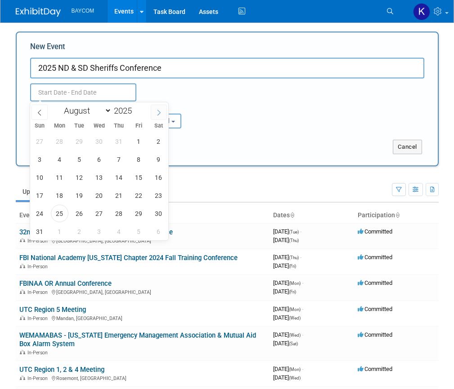
click at [155, 113] on span at bounding box center [159, 111] width 16 height 15
select select "10"
click at [66, 197] on span "17" at bounding box center [60, 195] width 18 height 18
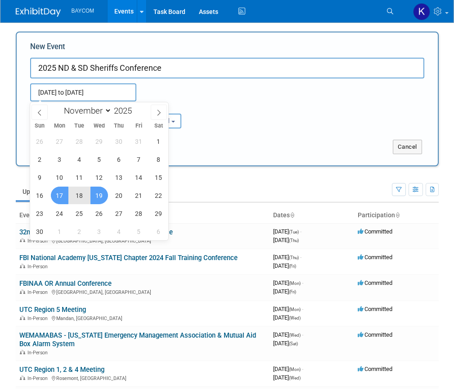
click at [98, 194] on span "19" at bounding box center [99, 195] width 18 height 18
type input "[DATE] to [DATE]"
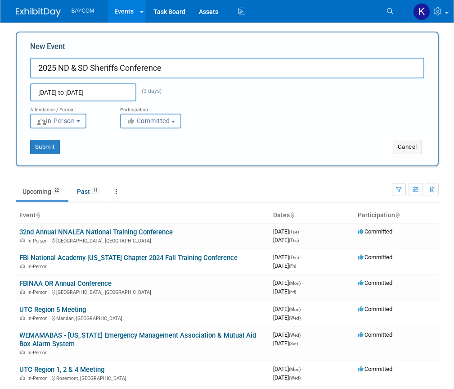
click at [153, 121] on span "Committed" at bounding box center [149, 120] width 44 height 7
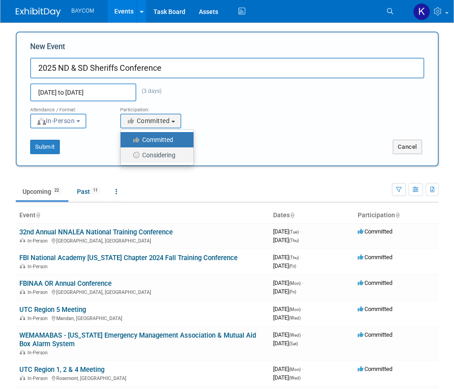
click at [154, 154] on label "Considering" at bounding box center [154, 155] width 59 height 12
click at [129, 154] on input "Considering" at bounding box center [126, 155] width 6 height 6
select select "2"
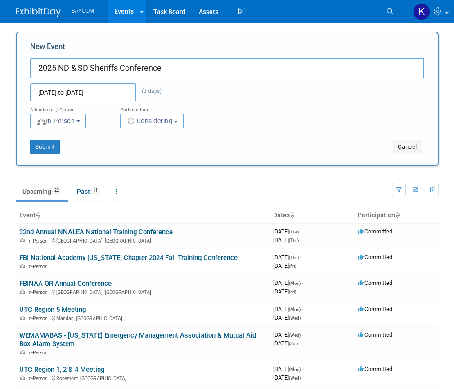
click at [149, 151] on div "Submit" at bounding box center [105, 147] width 176 height 14
click at [50, 146] on button "Submit" at bounding box center [45, 147] width 30 height 14
type input "2025 ND & SD Sheriffs Conference"
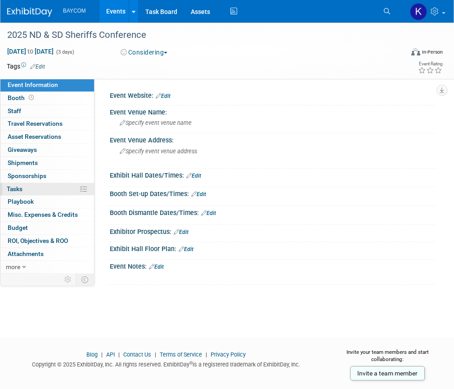
click at [45, 187] on link "0% Tasks 0%" at bounding box center [47, 189] width 94 height 13
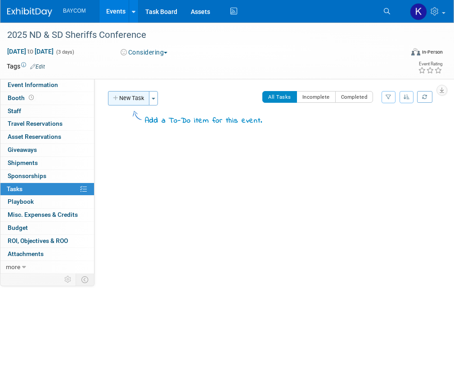
click at [133, 99] on button "New Task" at bounding box center [128, 98] width 41 height 14
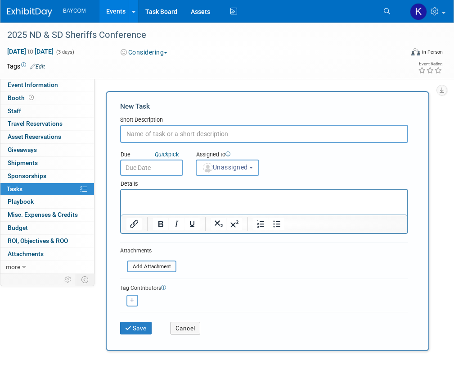
click at [136, 134] on input "text" at bounding box center [264, 134] width 288 height 18
click at [163, 202] on html at bounding box center [264, 196] width 286 height 13
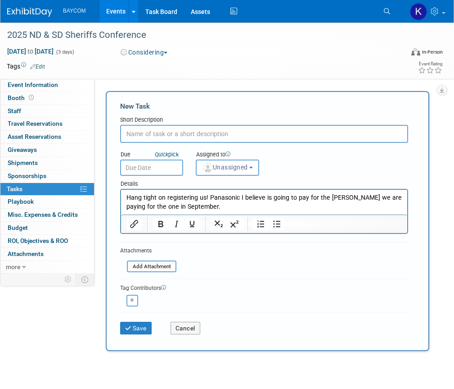
click at [154, 132] on input "text" at bounding box center [264, 134] width 288 height 18
type input "Register for event"
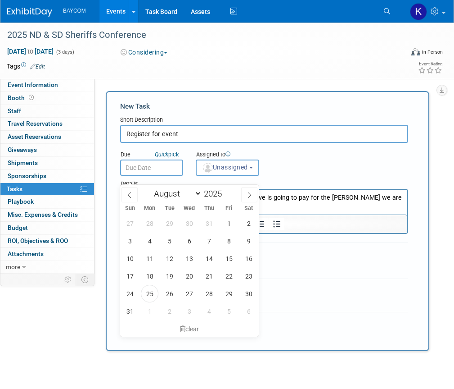
click at [154, 176] on input "text" at bounding box center [151, 167] width 63 height 16
click at [251, 193] on icon at bounding box center [249, 195] width 6 height 6
click at [131, 195] on icon at bounding box center [130, 195] width 6 height 6
select select "8"
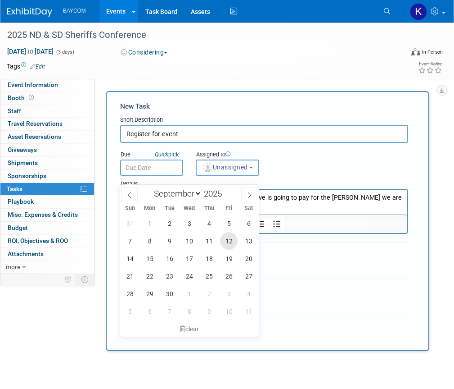
click at [226, 241] on span "12" at bounding box center [229, 241] width 18 height 18
type input "[DATE]"
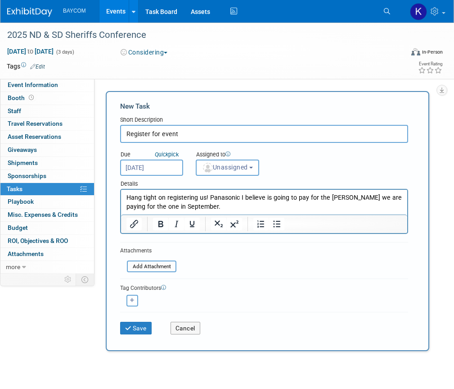
click at [299, 202] on p "Hang tight on registering us! Panasonic I believe is going to pay for the [PERS…" at bounding box center [265, 202] width 276 height 18
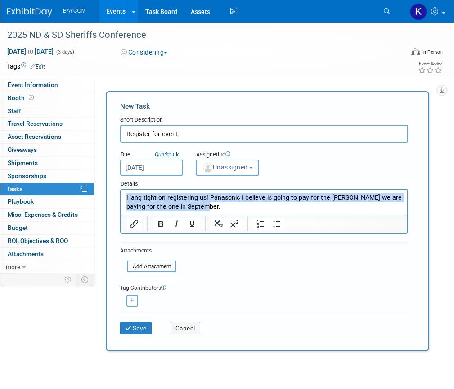
click at [299, 202] on p "Hang tight on registering us! Panasonic I believe is going to pay for the [PERS…" at bounding box center [265, 202] width 276 height 18
click at [273, 203] on p "Hang tight on registering us! Panasonic I believe is going to pay for the [PERS…" at bounding box center [265, 202] width 276 height 18
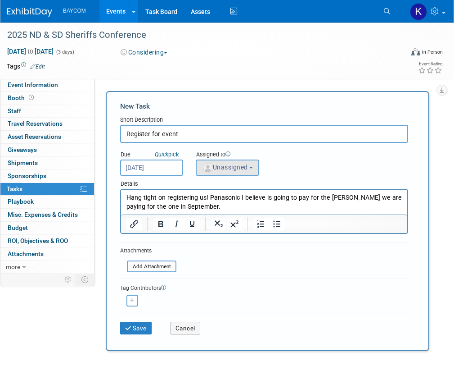
click at [220, 166] on span "Unassigned" at bounding box center [225, 166] width 46 height 7
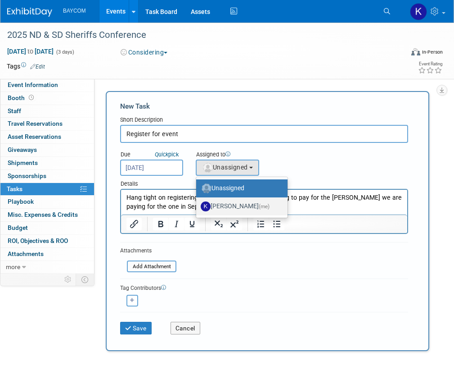
click at [220, 210] on label "[PERSON_NAME] (me)" at bounding box center [240, 206] width 78 height 14
click at [198, 208] on input "[PERSON_NAME] (me)" at bounding box center [195, 205] width 6 height 6
select select "3010db7d-870e-43c4-8fb8-0ef80b953965"
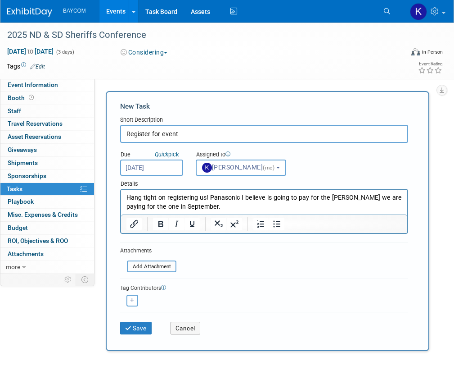
click at [215, 292] on div "Tag Contributors" at bounding box center [264, 286] width 288 height 9
click at [137, 334] on button "Save" at bounding box center [136, 327] width 32 height 13
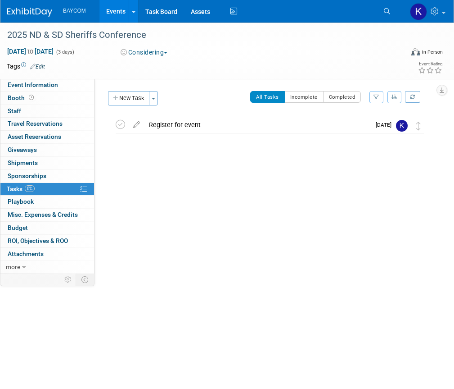
click at [55, 186] on link "0% Tasks 0%" at bounding box center [47, 189] width 94 height 13
